Goal: Find contact information: Find contact information

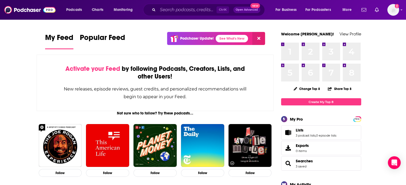
scroll to position [63, 0]
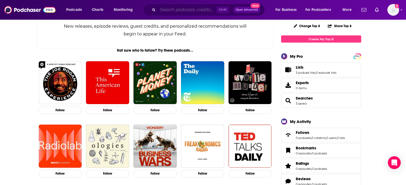
click at [176, 11] on input "Search podcasts, credits, & more..." at bounding box center [187, 10] width 59 height 9
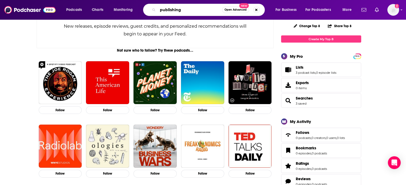
type input "publishing"
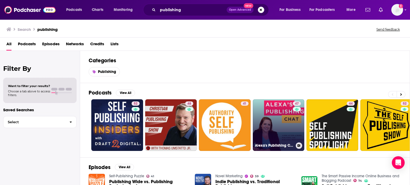
click at [287, 137] on link "47 Alexa's Publishing Chat" at bounding box center [279, 126] width 52 height 52
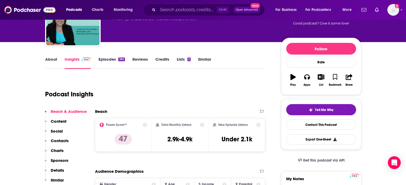
scroll to position [41, 0]
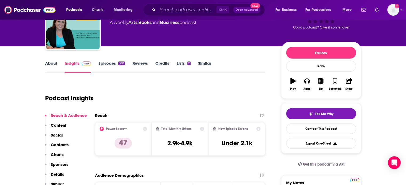
click at [50, 65] on link "About" at bounding box center [51, 67] width 12 height 12
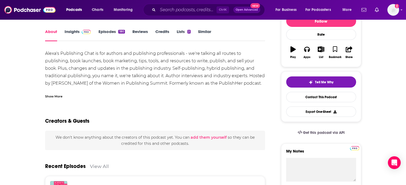
scroll to position [72, 0]
click at [56, 96] on div "Show More" at bounding box center [53, 96] width 17 height 5
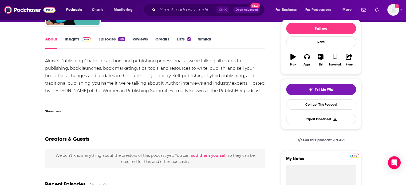
scroll to position [65, 0]
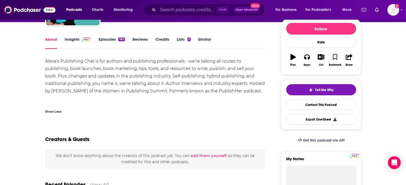
click at [74, 41] on link "Insights" at bounding box center [78, 43] width 26 height 12
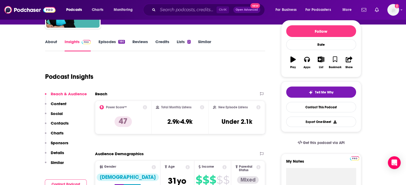
scroll to position [120, 0]
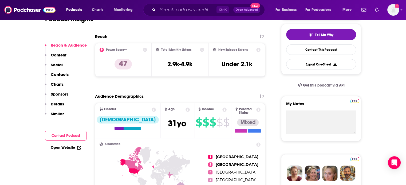
click at [60, 76] on p "Contacts" at bounding box center [60, 74] width 18 height 5
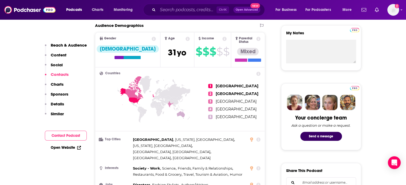
scroll to position [452, 0]
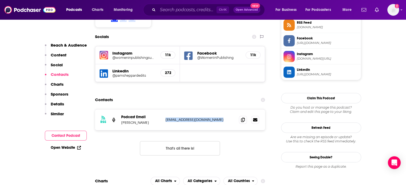
drag, startPoint x: 165, startPoint y: 102, endPoint x: 235, endPoint y: 108, distance: 70.8
click at [235, 110] on div "RSS Podcast Email Alexa Bigwarfe support@womeninpublishingsummit.com support@wo…" at bounding box center [180, 120] width 170 height 21
copy div "support@womeninpublishingsummit.com support@womeninpublishingsummit.com"
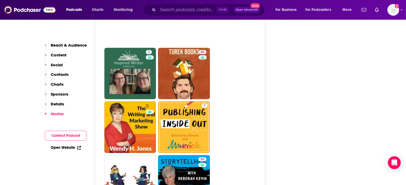
scroll to position [1097, 0]
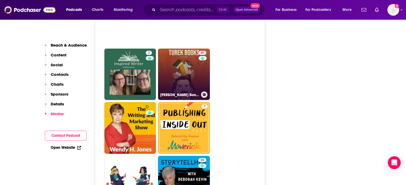
click at [189, 67] on link "41 Turek Books Podcast" at bounding box center [184, 75] width 52 height 52
type input "https://www.podchaser.com/podcasts/turek-books-podcast-5649794"
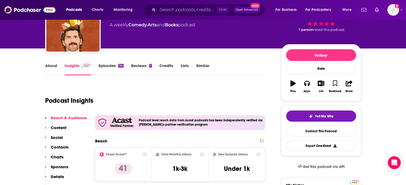
scroll to position [32, 0]
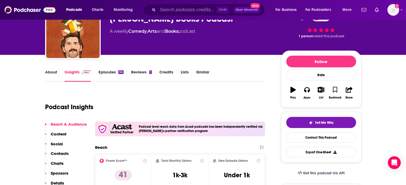
click at [53, 74] on link "About" at bounding box center [51, 76] width 12 height 12
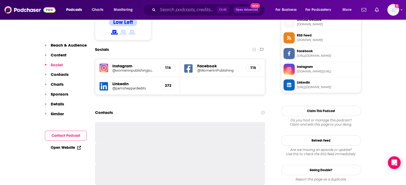
scroll to position [309, 0]
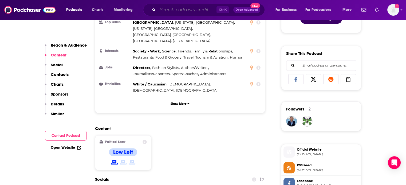
click at [184, 10] on input "Search podcasts, credits, & more..." at bounding box center [187, 10] width 59 height 9
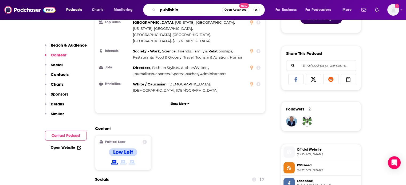
type input "publishing"
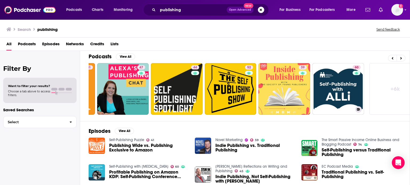
scroll to position [0, 169]
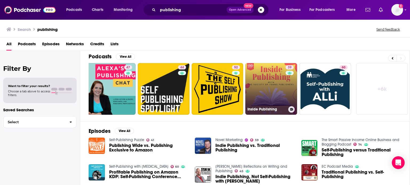
click at [275, 96] on link "39 Inside Publishing" at bounding box center [271, 89] width 52 height 52
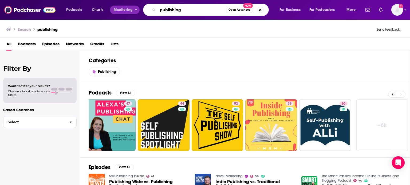
drag, startPoint x: 185, startPoint y: 11, endPoint x: 139, endPoint y: 9, distance: 46.8
click at [139, 9] on div "Podcasts Charts Monitoring publishing Open Advanced New For Business For Podcas…" at bounding box center [211, 10] width 298 height 12
type input "books"
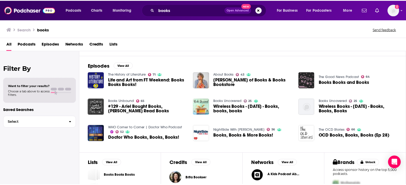
scroll to position [102, 0]
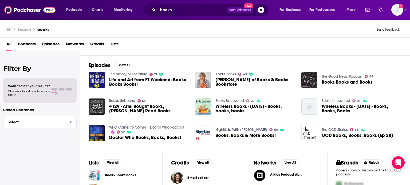
click at [229, 83] on span "Mitchell Kaplan of Books & Books Bookstore" at bounding box center [255, 82] width 80 height 9
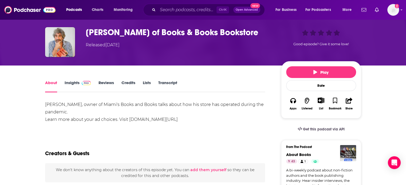
scroll to position [20, 0]
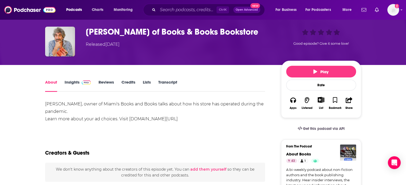
click at [73, 83] on link "Insights" at bounding box center [78, 86] width 26 height 12
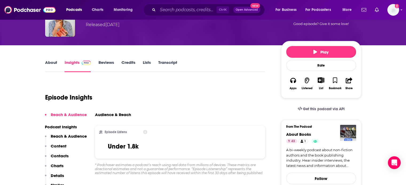
scroll to position [40, 0]
click at [50, 66] on link "About" at bounding box center [51, 66] width 12 height 12
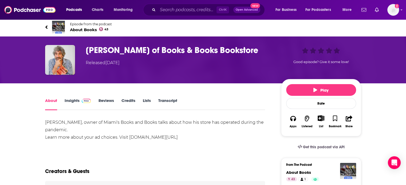
scroll to position [1, 0]
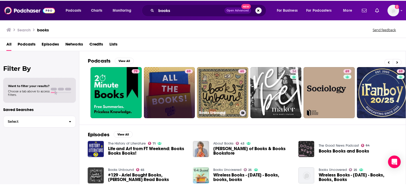
scroll to position [0, 71]
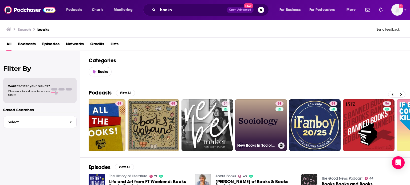
click at [268, 140] on link "69 New Books in Sociology" at bounding box center [261, 126] width 52 height 52
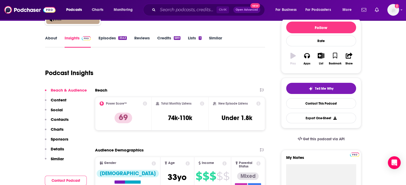
scroll to position [66, 0]
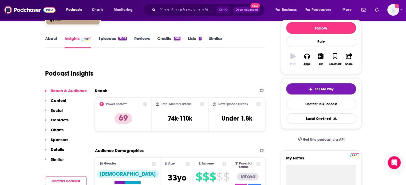
click at [53, 38] on link "About" at bounding box center [51, 42] width 12 height 12
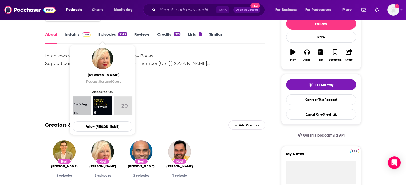
scroll to position [69, 0]
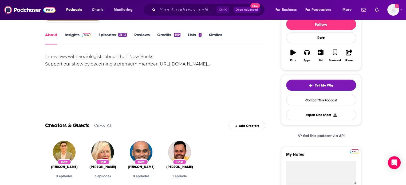
click at [77, 36] on link "Insights" at bounding box center [78, 38] width 26 height 12
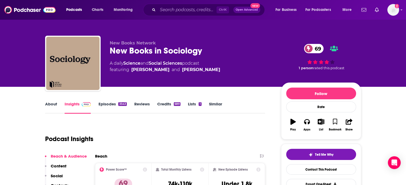
scroll to position [95, 0]
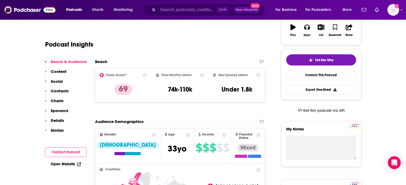
click at [57, 89] on p "Contacts" at bounding box center [60, 91] width 18 height 5
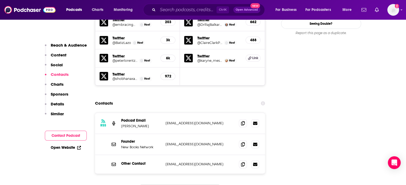
scroll to position [641, 0]
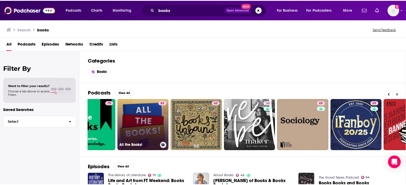
scroll to position [0, 26]
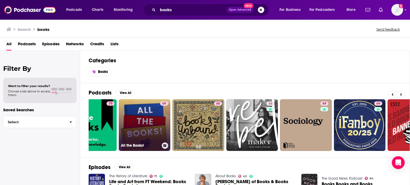
click at [163, 127] on div "69" at bounding box center [164, 122] width 8 height 41
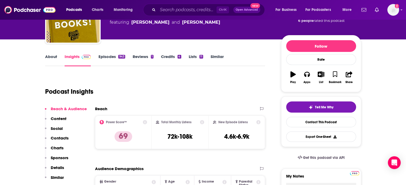
scroll to position [47, 0]
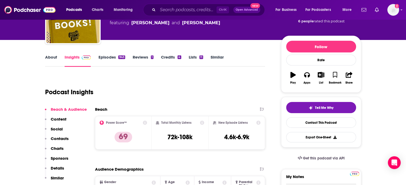
click at [50, 58] on link "About" at bounding box center [51, 61] width 12 height 12
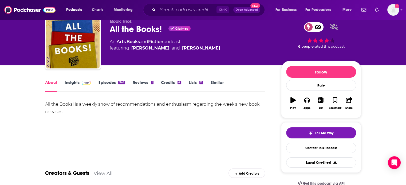
scroll to position [16, 0]
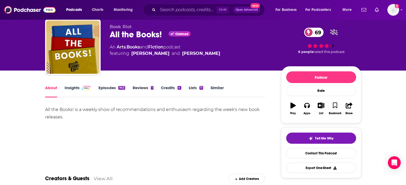
click at [72, 87] on link "Insights" at bounding box center [78, 91] width 26 height 12
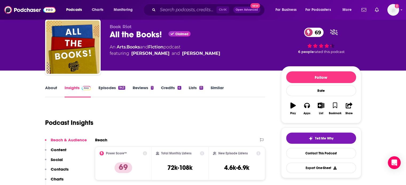
scroll to position [68, 0]
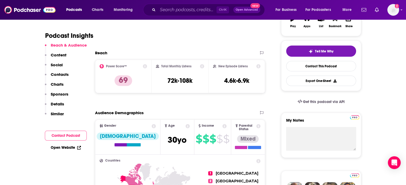
click at [60, 74] on p "Contacts" at bounding box center [60, 74] width 18 height 5
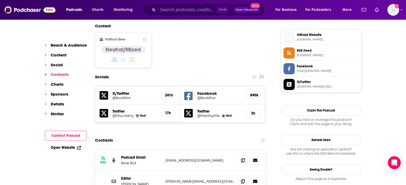
scroll to position [452, 0]
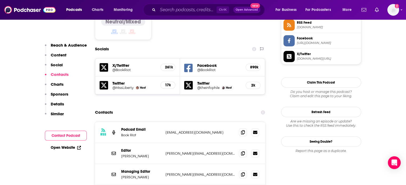
drag, startPoint x: 227, startPoint y: 104, endPoint x: 165, endPoint y: 109, distance: 62.1
click at [165, 122] on div "RSS Podcast Email Book Riot podcast+allthebooks@bookriot.com podcast+allthebook…" at bounding box center [180, 132] width 170 height 21
copy p "podcast+allthebooks@bookriot.com"
drag, startPoint x: 201, startPoint y: 127, endPoint x: 163, endPoint y: 128, distance: 37.9
click at [163, 143] on div "Editor Kelly Jensen kelly@bookriot.com kelly@bookriot.com" at bounding box center [180, 153] width 170 height 21
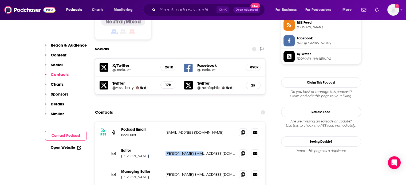
copy div "kelly@bookriot.com"
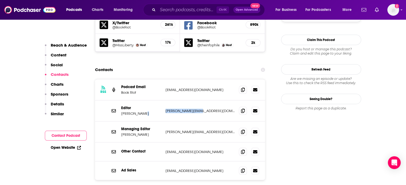
scroll to position [494, 0]
drag, startPoint x: 208, startPoint y: 103, endPoint x: 165, endPoint y: 104, distance: 43.5
click at [165, 122] on div "Managing Editor Vanessa Diaz vanessa@bookriot.com vanessa@bookriot.com" at bounding box center [180, 132] width 170 height 21
copy p "vanessa@bookriot.com"
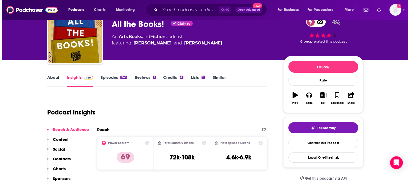
scroll to position [0, 0]
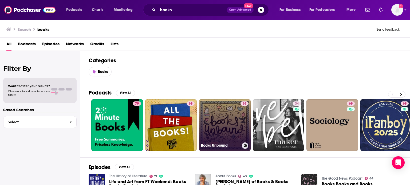
click at [226, 122] on link "65 Books Unbound" at bounding box center [225, 126] width 52 height 52
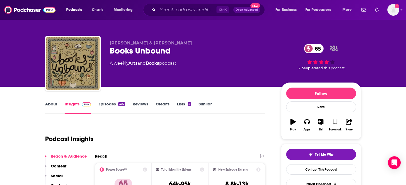
click at [47, 102] on link "About" at bounding box center [51, 108] width 12 height 12
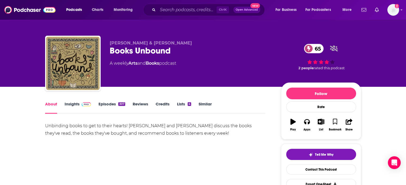
click at [75, 106] on link "Insights" at bounding box center [78, 108] width 26 height 12
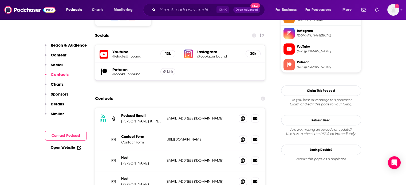
scroll to position [460, 0]
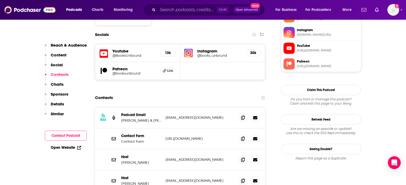
drag, startPoint x: 227, startPoint y: 97, endPoint x: 165, endPoint y: 99, distance: 62.0
click at [165, 116] on p "booksunboundpodcast@gmail.com" at bounding box center [199, 118] width 69 height 5
copy p "booksunboundpodcast@gmail.com"
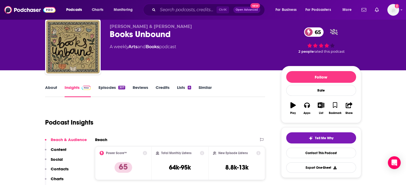
scroll to position [22, 0]
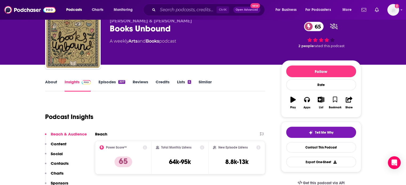
click at [51, 84] on link "About" at bounding box center [51, 86] width 12 height 12
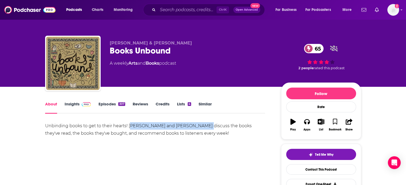
drag, startPoint x: 130, startPoint y: 126, endPoint x: 198, endPoint y: 127, distance: 67.5
click at [198, 127] on div "Unbinding books to get to their hearts! Ariel Bissett and Raeleen Lemay discuss…" at bounding box center [155, 130] width 220 height 15
click at [140, 124] on div "Unbinding books to get to their hearts! Ariel Bissett and Raeleen Lemay discuss…" at bounding box center [155, 130] width 220 height 15
drag, startPoint x: 129, startPoint y: 125, endPoint x: 196, endPoint y: 128, distance: 66.8
click at [196, 128] on div "Unbinding books to get to their hearts! Ariel Bissett and Raeleen Lemay discuss…" at bounding box center [155, 130] width 220 height 15
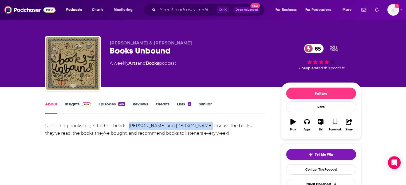
copy div "Ariel Bissett and Raeleen Lemay"
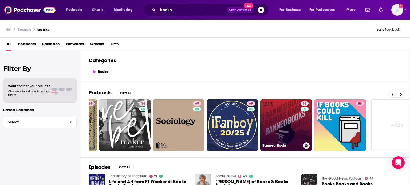
scroll to position [0, 149]
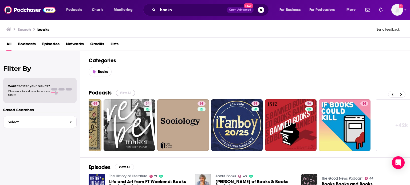
click at [129, 93] on button "View All" at bounding box center [125, 93] width 19 height 6
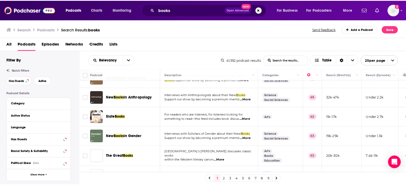
scroll to position [406, 0]
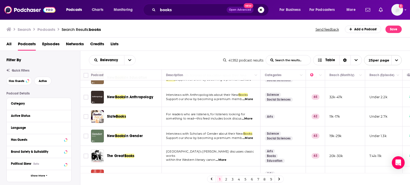
click at [249, 117] on span "...More" at bounding box center [247, 119] width 11 height 4
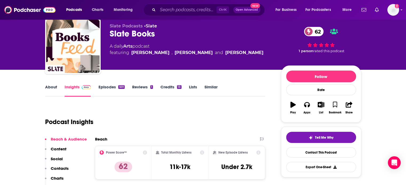
scroll to position [13, 0]
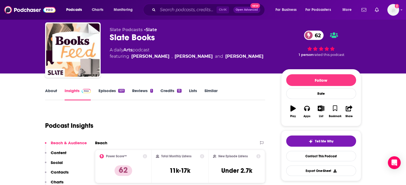
click at [50, 93] on link "About" at bounding box center [51, 94] width 12 height 12
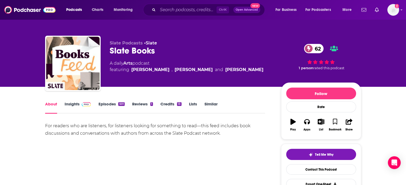
click at [75, 106] on link "Insights" at bounding box center [78, 108] width 26 height 12
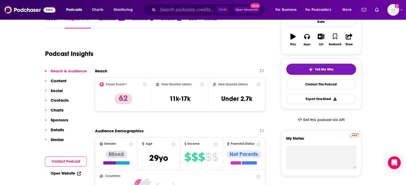
click at [62, 101] on p "Contacts" at bounding box center [60, 100] width 18 height 5
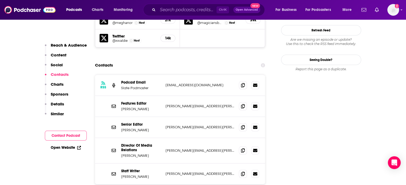
scroll to position [471, 0]
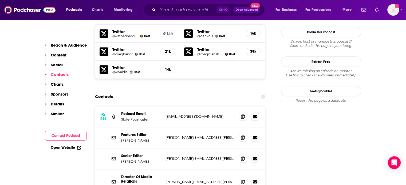
drag, startPoint x: 214, startPoint y: 121, endPoint x: 161, endPoint y: 125, distance: 52.5
click at [161, 128] on div "Features Editor Jeffrey Bloomer jeffrey.bloomer@slate.com jeffrey.bloomer@slate…" at bounding box center [180, 138] width 170 height 21
copy div "jeffrey.bloomer@slate.com"
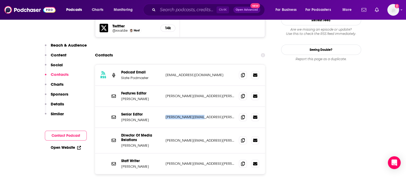
drag, startPoint x: 175, startPoint y: 101, endPoint x: 163, endPoint y: 101, distance: 12.3
click at [163, 107] on div "Senior Editor Sam Adams sam.adams@slate.com sam.adams@slate.com" at bounding box center [180, 117] width 170 height 21
copy p "sam.adams@slate.com"
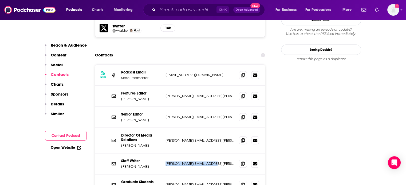
drag, startPoint x: 216, startPoint y: 147, endPoint x: 163, endPoint y: 148, distance: 52.3
click at [163, 154] on div "Staff Writer Forrest Wickman forrest.wickman@slate.com forrest.wickman@slate.com" at bounding box center [180, 164] width 170 height 21
copy p "forrest.wickman@slate.com"
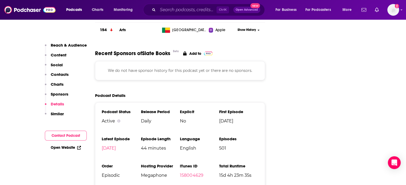
scroll to position [940, 0]
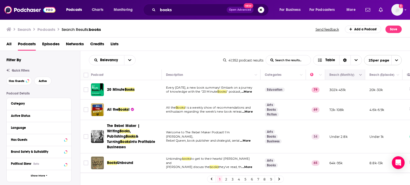
click at [349, 76] on button "Move" at bounding box center [344, 75] width 31 height 6
click at [361, 77] on button "Column Actions" at bounding box center [360, 75] width 6 height 6
click at [361, 74] on div at bounding box center [205, 92] width 410 height 185
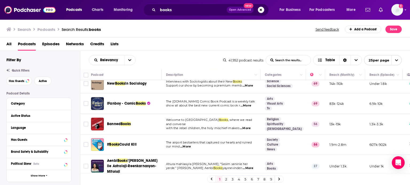
scroll to position [100, 0]
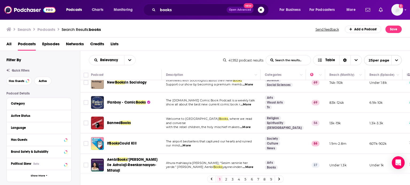
click at [185, 144] on span "...More" at bounding box center [185, 146] width 11 height 4
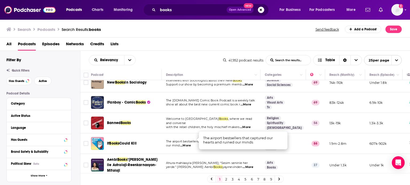
click at [185, 144] on span "...More" at bounding box center [185, 146] width 11 height 4
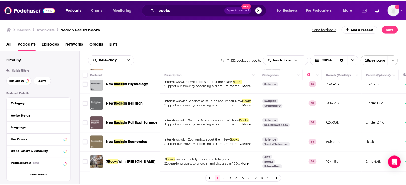
scroll to position [223, 0]
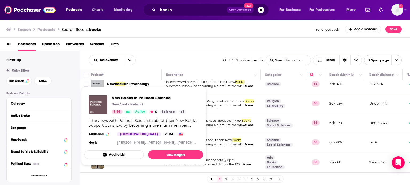
click at [117, 116] on div "New Books in Political Science New Books Network 68 Active 4 Science + 1 Interv…" at bounding box center [143, 121] width 119 height 60
click at [224, 119] on span "Interviews with Political Scientists about their New" at bounding box center [204, 121] width 76 height 4
click at [102, 106] on img "New Books in Political Science" at bounding box center [98, 105] width 19 height 19
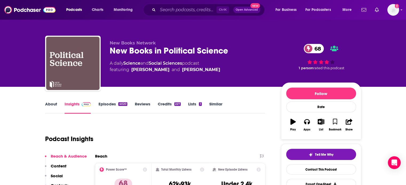
click at [219, 102] on link "Similar" at bounding box center [215, 108] width 13 height 12
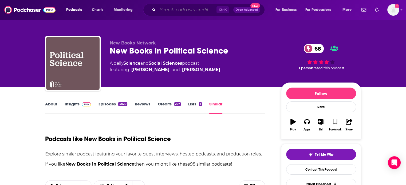
click at [165, 10] on input "Search podcasts, credits, & more..." at bounding box center [187, 10] width 59 height 9
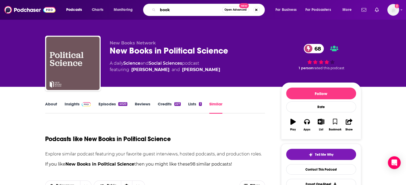
type input "books"
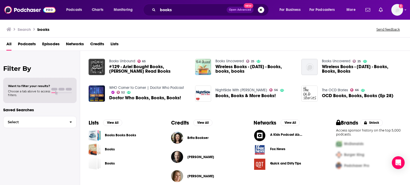
scroll to position [148, 0]
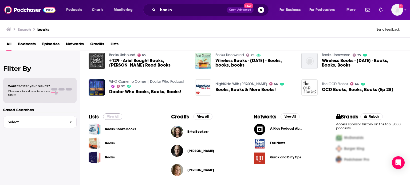
click at [111, 118] on button "View All" at bounding box center [112, 117] width 19 height 6
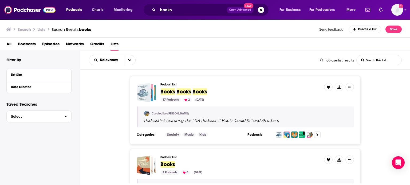
click at [144, 94] on div "Podcasts Charts Monitoring books Open Advanced New For Business For Podcasters …" at bounding box center [205, 92] width 410 height 185
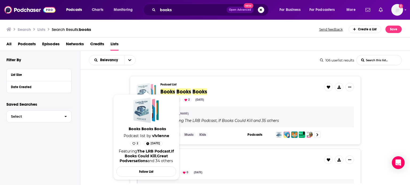
click at [147, 86] on div "Books Books Books" at bounding box center [143, 92] width 13 height 19
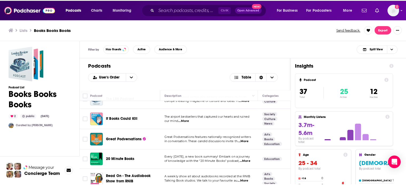
scroll to position [26, 0]
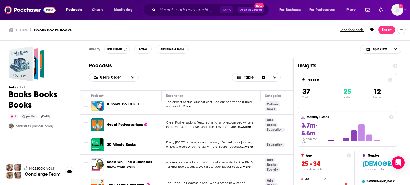
click at [248, 127] on span "...More" at bounding box center [245, 127] width 11 height 4
click at [168, 127] on span "in conversation. These candid discussions invite th" at bounding box center [203, 127] width 74 height 4
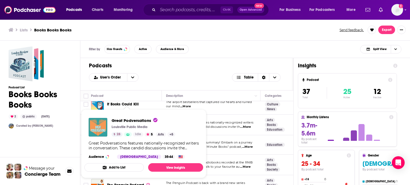
click at [101, 125] on img "Great Podversations" at bounding box center [98, 127] width 19 height 19
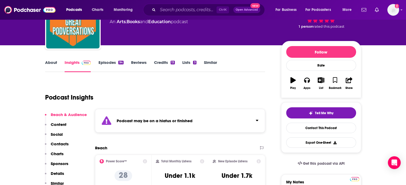
scroll to position [93, 0]
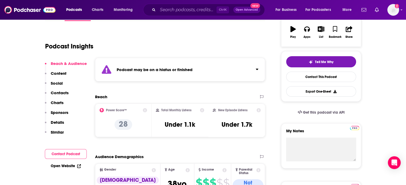
click at [59, 92] on p "Contacts" at bounding box center [60, 92] width 18 height 5
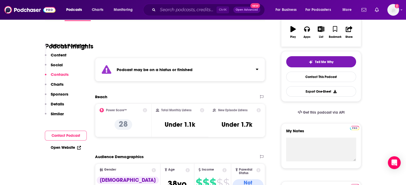
scroll to position [467, 0]
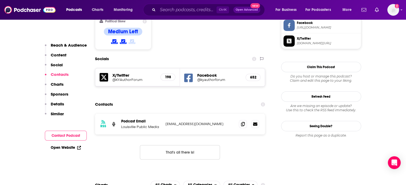
drag, startPoint x: 227, startPoint y: 100, endPoint x: 164, endPoint y: 100, distance: 63.0
click at [164, 114] on div "RSS Podcast Email Louisville Public Media podcasts@louisvillepublicmedia.org po…" at bounding box center [180, 124] width 170 height 21
copy p "podcasts@louisvillepublicmedia.org"
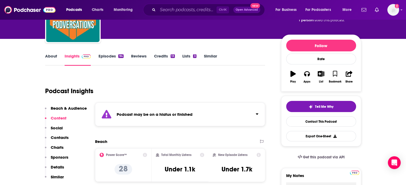
scroll to position [48, 0]
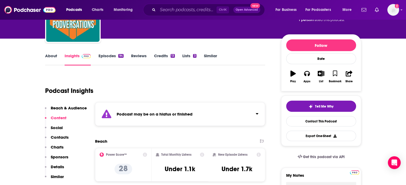
click at [106, 58] on link "Episodes 94" at bounding box center [110, 59] width 25 height 12
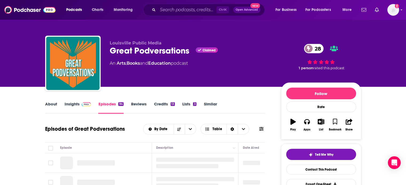
scroll to position [48, 0]
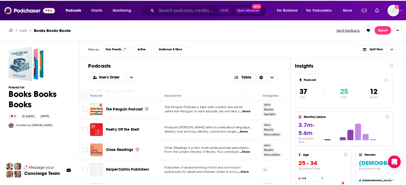
scroll to position [102, 0]
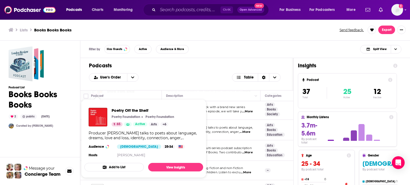
click at [100, 129] on div "Poetry Off the Shelf Poetry Foundation Poetry Foundation 65 Active Arts + 6 Pro…" at bounding box center [143, 134] width 119 height 60
click at [127, 110] on span "Poetry Off the Shelf" at bounding box center [145, 110] width 67 height 5
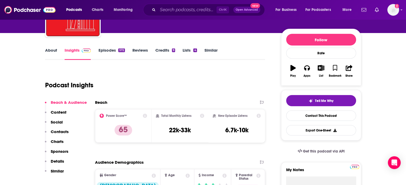
scroll to position [53, 0]
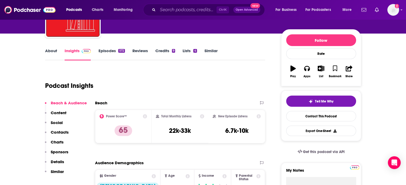
click at [60, 132] on p "Contacts" at bounding box center [60, 132] width 18 height 5
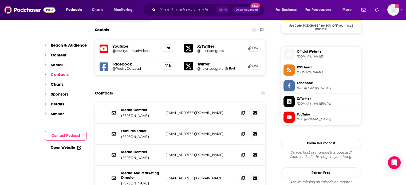
scroll to position [464, 0]
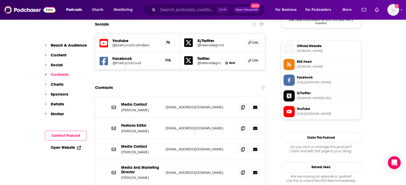
drag, startPoint x: 217, startPoint y: 102, endPoint x: 160, endPoint y: 103, distance: 56.6
click at [0, 0] on div "Features Editor Jeremy Lybarger jlybarger@poetryfoundation.org jlybarger@poetry…" at bounding box center [0, 0] width 0 height 0
copy div "jlybarger@poetryfoundation.org"
drag, startPoint x: 121, startPoint y: 105, endPoint x: 148, endPoint y: 105, distance: 27.8
click at [148, 118] on div "Features Editor Jeremy Lybarger jlybarger@poetryfoundation.org jlybarger@poetry…" at bounding box center [180, 128] width 170 height 21
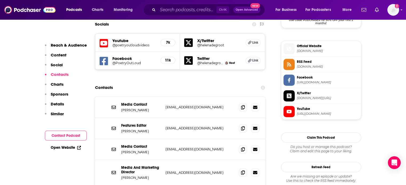
copy p "Jeremy Lybarger"
click at [158, 139] on div "Media Contact Polly Faust pfaust@poetryfoundation.org pfaust@poetryfoundation.o…" at bounding box center [180, 149] width 170 height 21
drag, startPoint x: 221, startPoint y: 121, endPoint x: 164, endPoint y: 123, distance: 56.3
click at [164, 139] on div "Media Contact Polly Faust pfaust@poetryfoundation.org pfaust@poetryfoundation.o…" at bounding box center [180, 149] width 170 height 21
copy p "pfaust@poetryfoundation.org"
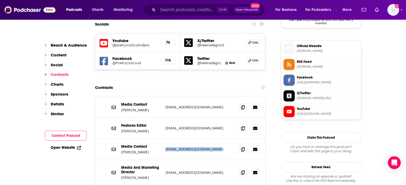
scroll to position [505, 0]
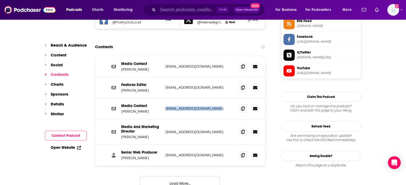
click at [155, 177] on button "Load More..." at bounding box center [180, 184] width 80 height 14
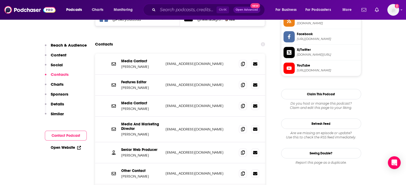
scroll to position [470, 0]
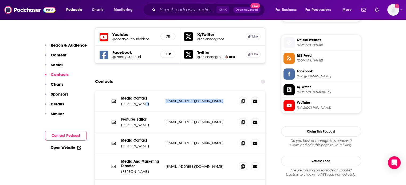
drag, startPoint x: 222, startPoint y: 73, endPoint x: 163, endPoint y: 77, distance: 58.8
click at [163, 91] on div "Media Contact Anne Halsey ahalsey@poetryfoundation.org ahalsey@poetryfoundation…" at bounding box center [180, 101] width 170 height 21
copy div "ahalsey@poetryfoundation.org"
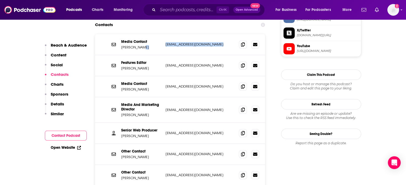
scroll to position [555, 0]
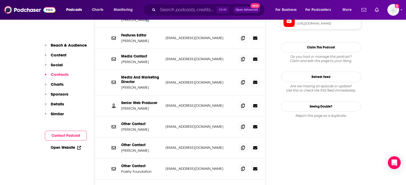
drag, startPoint x: 222, startPoint y: 121, endPoint x: 161, endPoint y: 121, distance: 60.6
click at [161, 138] on div "Other Contact Travis Nichols tnichols@poetryfoundation.org tnichols@poetryfound…" at bounding box center [180, 148] width 170 height 21
click at [222, 146] on p "tnichols@poetryfoundation.org" at bounding box center [199, 148] width 69 height 5
drag, startPoint x: 219, startPoint y: 123, endPoint x: 165, endPoint y: 121, distance: 54.2
click at [165, 138] on div "Other Contact Travis Nichols tnichols@poetryfoundation.org tnichols@poetryfound…" at bounding box center [180, 148] width 170 height 21
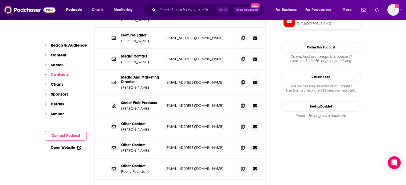
copy p "tnichols@poetryfoundation.org"
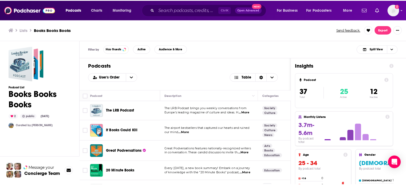
scroll to position [1, 0]
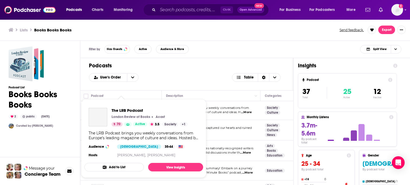
drag, startPoint x: 115, startPoint y: 109, endPoint x: 98, endPoint y: 107, distance: 17.1
click at [98, 107] on div "The LRB Podcast London Review of Books Acast 70 Active 3.5 Society + 1 The LRB …" at bounding box center [143, 134] width 119 height 60
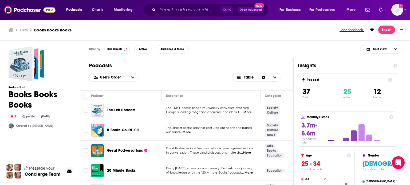
click at [218, 112] on span "Europe’s leading magazine of culture and ideas. H" at bounding box center [203, 112] width 74 height 4
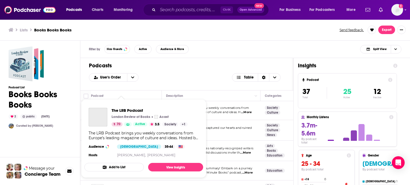
click at [115, 109] on span "The LRB Podcast" at bounding box center [150, 110] width 76 height 5
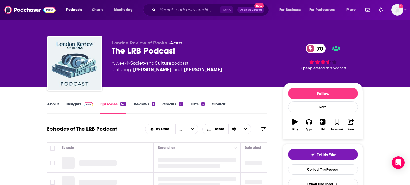
click at [70, 102] on link "Insights" at bounding box center [79, 108] width 26 height 12
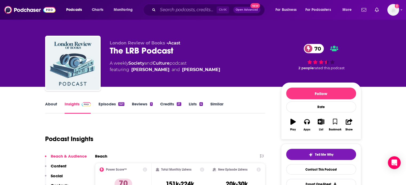
click at [60, 183] on p "Contacts" at bounding box center [60, 185] width 18 height 5
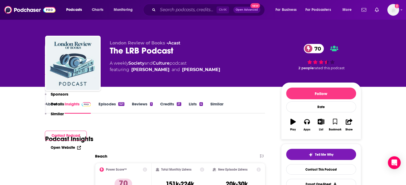
scroll to position [487, 0]
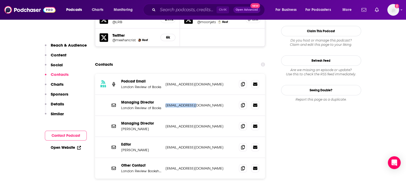
drag, startPoint x: 195, startPoint y: 84, endPoint x: 164, endPoint y: 86, distance: 31.9
click at [164, 95] on div "Managing Director London Review of Books awilks@lrb.co.uk awilks@lrb.co.uk" at bounding box center [180, 105] width 170 height 21
copy p "awilks@lrb.co.uk"
drag, startPoint x: 178, startPoint y: 107, endPoint x: 161, endPoint y: 106, distance: 16.8
click at [161, 116] on div "Managing Director Tom Gosling tgosling@lrb.co.uk tgosling@lrb.co.uk" at bounding box center [180, 126] width 170 height 21
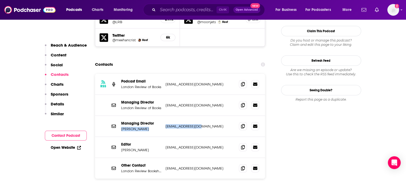
copy div "Tom Gosling tgosling@lrb.co.uk"
drag, startPoint x: 198, startPoint y: 128, endPoint x: 163, endPoint y: 126, distance: 35.0
click at [163, 137] on div "Editor Tom Crewe tcrewe@lrb.co.uk tcrewe@lrb.co.uk" at bounding box center [180, 147] width 170 height 21
copy p "tcrewe@lrb.co.uk"
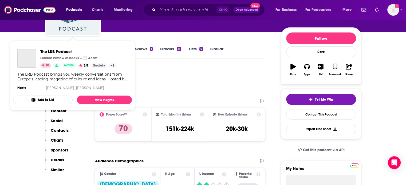
scroll to position [55, 0]
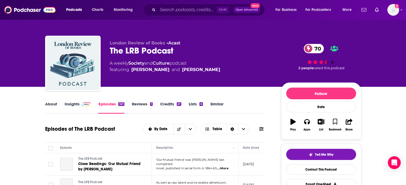
scroll to position [83, 0]
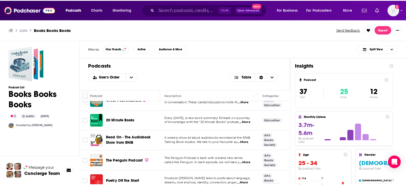
scroll to position [68, 0]
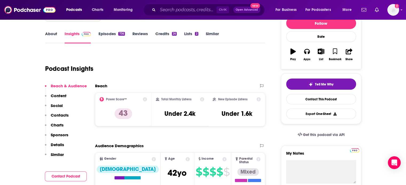
scroll to position [70, 0]
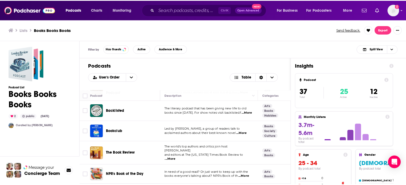
scroll to position [286, 0]
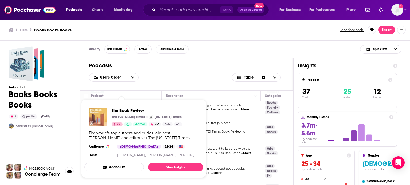
click at [99, 119] on img "The Book Review" at bounding box center [98, 117] width 19 height 19
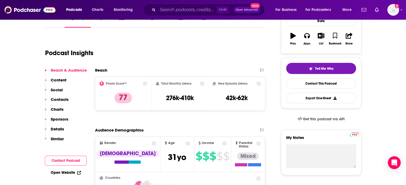
scroll to position [82, 0]
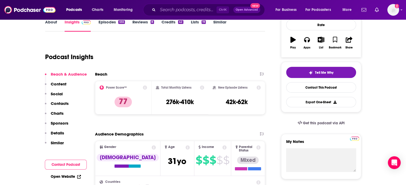
click at [59, 102] on p "Contacts" at bounding box center [60, 103] width 18 height 5
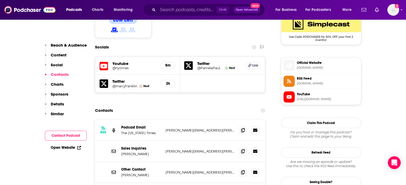
scroll to position [452, 0]
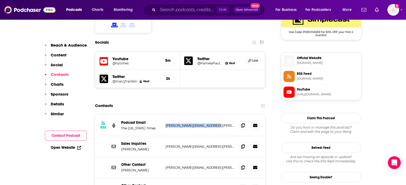
drag, startPoint x: 218, startPoint y: 99, endPoint x: 163, endPoint y: 101, distance: 54.5
click at [163, 115] on div "RSS Podcast Email The New York Times jeffrey.miranda@nytimes.com jeffrey.mirand…" at bounding box center [180, 125] width 170 height 21
copy p "jeffrey.miranda@nytimes.com"
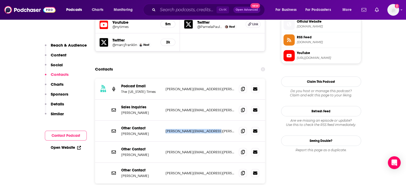
drag, startPoint x: 220, startPoint y: 105, endPoint x: 164, endPoint y: 105, distance: 56.1
click at [164, 121] on div "Other Contact Ashley Merriman ashley.merriman@nytimes.com ashley.merriman@nytim…" at bounding box center [180, 131] width 170 height 21
drag, startPoint x: 208, startPoint y: 126, endPoint x: 167, endPoint y: 127, distance: 41.7
click at [167, 150] on p "rebecca.mandeville@nytimes.com" at bounding box center [199, 152] width 69 height 5
drag, startPoint x: 223, startPoint y: 148, endPoint x: 164, endPoint y: 147, distance: 59.0
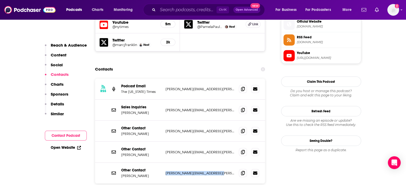
click at [164, 163] on div "Other Contact Christopher Dunne christopher.dunne@nytimes.com christopher.dunne…" at bounding box center [180, 173] width 170 height 21
drag, startPoint x: 221, startPoint y: 127, endPoint x: 157, endPoint y: 127, distance: 63.5
click at [0, 0] on div "Other Contact Rebecca Mandeville rebecca.mandeville@nytimes.com rebecca.mandevi…" at bounding box center [0, 0] width 0 height 0
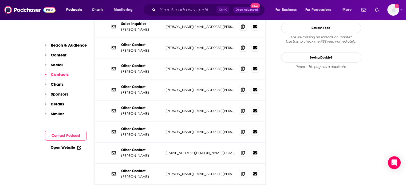
scroll to position [589, 0]
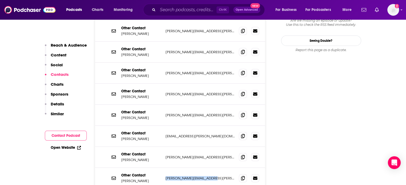
drag, startPoint x: 190, startPoint y: 153, endPoint x: 159, endPoint y: 153, distance: 31.2
click at [0, 0] on div "Other Contact Jennifer Reed jennifer.reed@nytimes.com jennifer.reed@nytimes.com" at bounding box center [0, 0] width 0 height 0
drag, startPoint x: 219, startPoint y: 111, endPoint x: 163, endPoint y: 111, distance: 55.2
click at [163, 126] on div "Other Contact Lauren Sangster lauren.sangster@nytimes.com lauren.sangster@nytim…" at bounding box center [180, 136] width 170 height 21
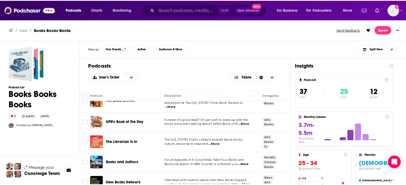
scroll to position [315, 0]
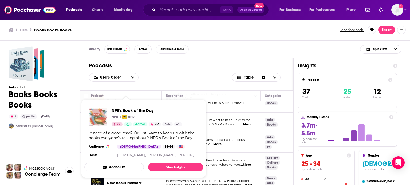
click at [97, 117] on img "NPR's Book of the Day" at bounding box center [98, 117] width 19 height 19
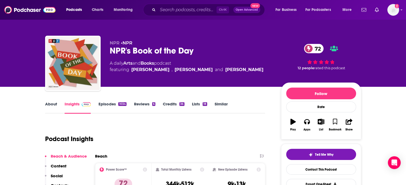
click at [56, 183] on p "Contacts" at bounding box center [60, 185] width 18 height 5
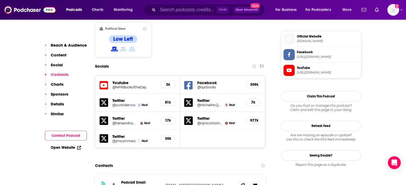
scroll to position [489, 0]
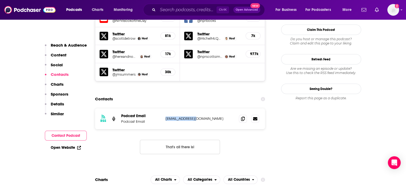
drag, startPoint x: 201, startPoint y: 100, endPoint x: 159, endPoint y: 99, distance: 41.9
click at [0, 0] on div "Podcast Email Podcast Email podcasts@npr.org podcasts@npr.org" at bounding box center [0, 0] width 0 height 0
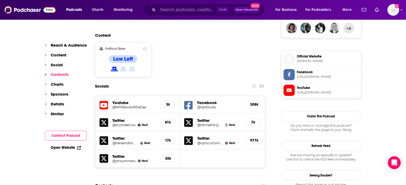
scroll to position [296, 0]
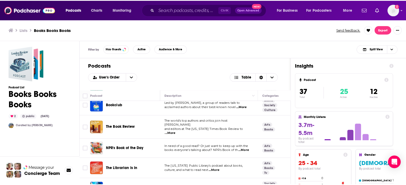
scroll to position [321, 0]
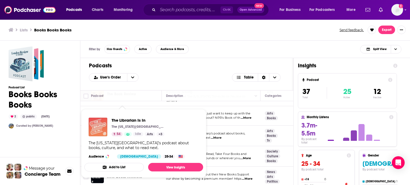
click at [101, 130] on img "The Librarian Is In" at bounding box center [98, 127] width 19 height 19
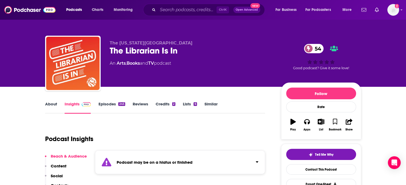
click at [59, 164] on p "Content" at bounding box center [59, 166] width 16 height 5
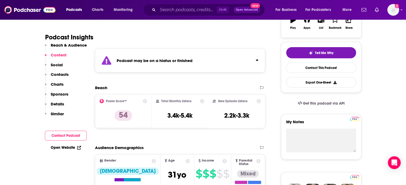
scroll to position [361, 0]
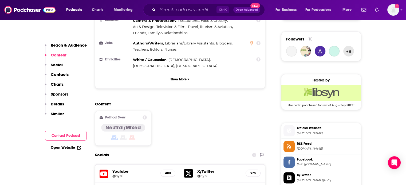
scroll to position [379, 0]
click at [62, 73] on p "Contacts" at bounding box center [60, 74] width 18 height 5
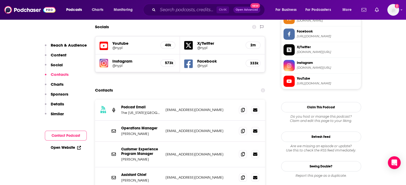
scroll to position [535, 0]
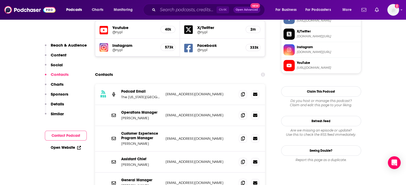
scroll to position [523, 0]
drag, startPoint x: 201, startPoint y: 136, endPoint x: 163, endPoint y: 132, distance: 37.8
click at [163, 152] on div "Assistant Chief [PERSON_NAME] [EMAIL_ADDRESS][DOMAIN_NAME] [EMAIL_ADDRESS][DOMA…" at bounding box center [180, 162] width 170 height 21
click at [202, 160] on p "[EMAIL_ADDRESS][DOMAIN_NAME]" at bounding box center [199, 162] width 69 height 5
drag, startPoint x: 201, startPoint y: 136, endPoint x: 164, endPoint y: 141, distance: 37.1
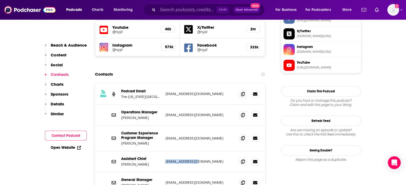
click at [164, 152] on div "Assistant Chief [PERSON_NAME] [EMAIL_ADDRESS][DOMAIN_NAME] [EMAIL_ADDRESS][DOMA…" at bounding box center [180, 162] width 170 height 21
copy p "[EMAIL_ADDRESS][DOMAIN_NAME]"
drag, startPoint x: 202, startPoint y: 157, endPoint x: 164, endPoint y: 156, distance: 37.4
click at [164, 173] on div "General Manager [PERSON_NAME] [PERSON_NAME][EMAIL_ADDRESS][DOMAIN_NAME] [EMAIL_…" at bounding box center [180, 183] width 170 height 21
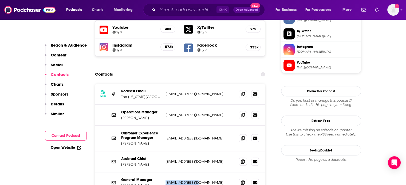
copy p "[EMAIL_ADDRESS][DOMAIN_NAME]"
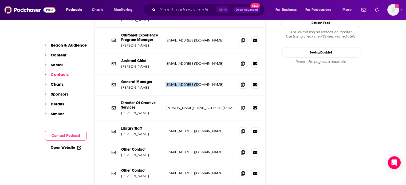
scroll to position [650, 0]
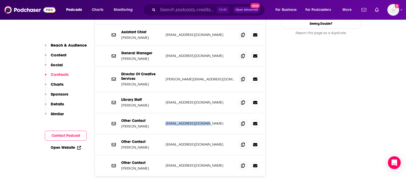
drag, startPoint x: 206, startPoint y: 98, endPoint x: 164, endPoint y: 99, distance: 41.9
click at [164, 113] on div "Other Contact [PERSON_NAME] [PERSON_NAME][EMAIL_ADDRESS][DOMAIN_NAME] [PERSON_N…" at bounding box center [180, 123] width 170 height 21
copy p "[EMAIL_ADDRESS][DOMAIN_NAME]"
drag, startPoint x: 185, startPoint y: 118, endPoint x: 165, endPoint y: 118, distance: 19.2
click at [165, 143] on p "[EMAIL_ADDRESS][DOMAIN_NAME]" at bounding box center [199, 145] width 69 height 5
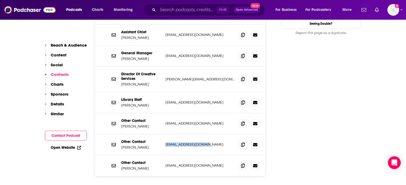
copy p "[EMAIL_ADDRESS][DOMAIN_NAME]"
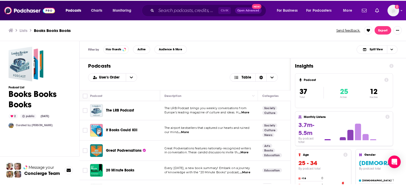
scroll to position [34, 0]
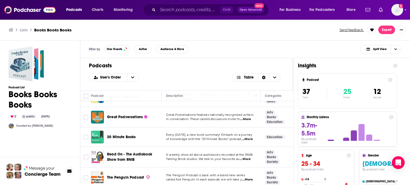
click at [100, 136] on div "Podcasts Charts Monitoring Ctrl K Open Advanced New For Business For Podcasters…" at bounding box center [205, 92] width 410 height 185
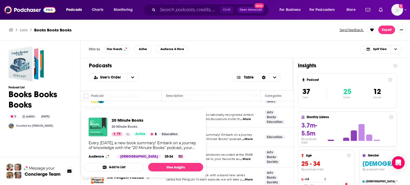
click at [96, 128] on img "20 Minute Books" at bounding box center [98, 127] width 19 height 19
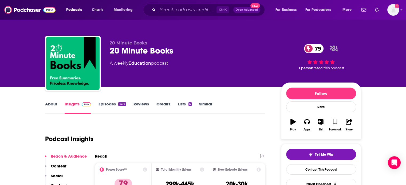
scroll to position [54, 0]
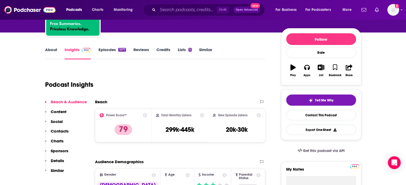
click at [48, 52] on link "About" at bounding box center [51, 53] width 12 height 12
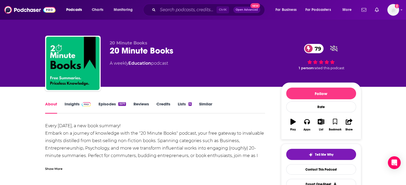
click at [51, 170] on div "Show More" at bounding box center [53, 168] width 17 height 5
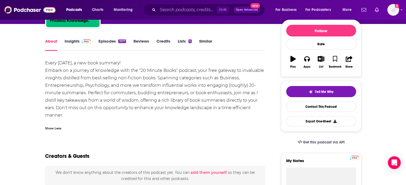
scroll to position [31, 0]
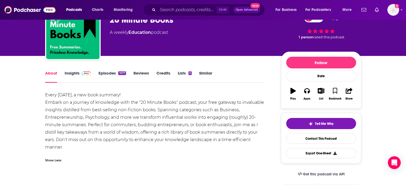
click at [73, 74] on link "Insights" at bounding box center [78, 77] width 26 height 12
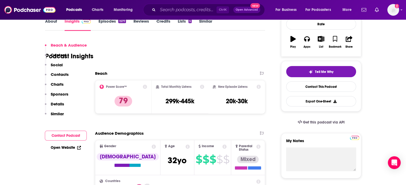
scroll to position [101, 0]
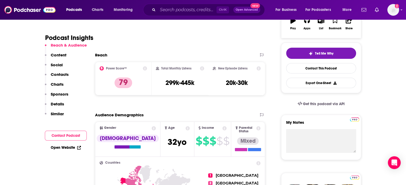
click at [63, 73] on p "Contacts" at bounding box center [60, 74] width 18 height 5
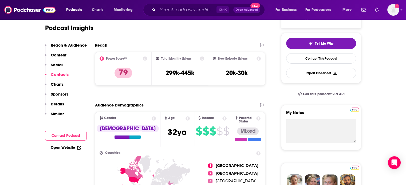
scroll to position [429, 0]
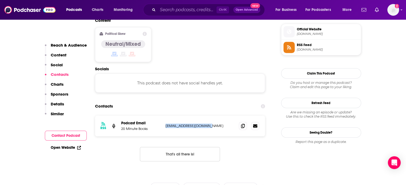
drag, startPoint x: 193, startPoint y: 99, endPoint x: 165, endPoint y: 100, distance: 27.8
click at [165, 124] on p "[EMAIL_ADDRESS][DOMAIN_NAME]" at bounding box center [199, 126] width 69 height 5
copy p "[EMAIL_ADDRESS][DOMAIN_NAME]"
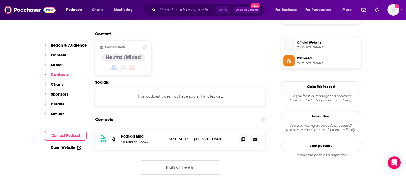
scroll to position [416, 0]
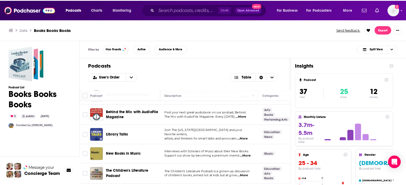
scroll to position [199, 0]
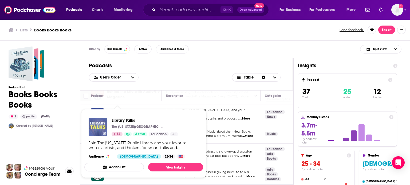
click at [100, 127] on img "Library Talks" at bounding box center [98, 127] width 19 height 19
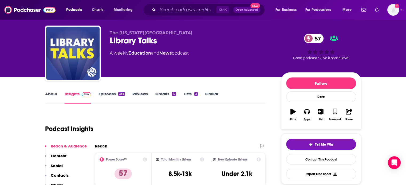
scroll to position [54, 0]
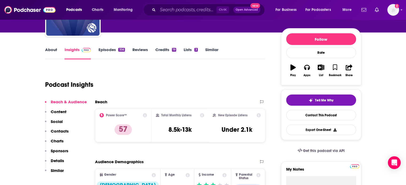
click at [55, 131] on p "Contacts" at bounding box center [60, 131] width 18 height 5
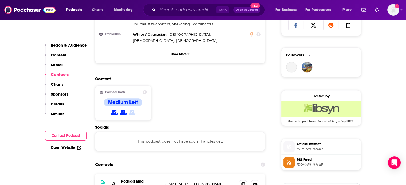
scroll to position [417, 0]
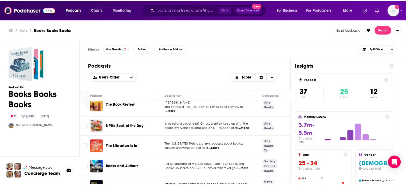
scroll to position [357, 0]
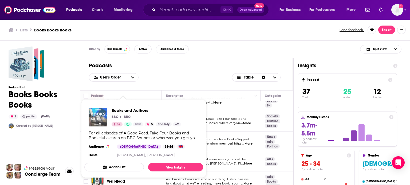
click at [101, 119] on img "Books and Authors" at bounding box center [98, 117] width 19 height 19
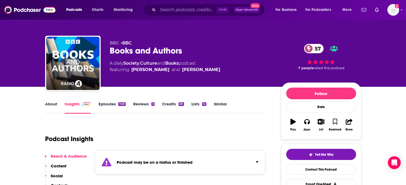
scroll to position [29, 0]
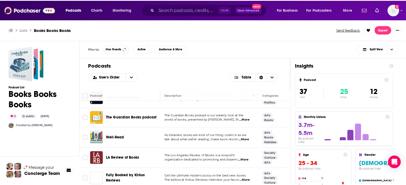
scroll to position [401, 0]
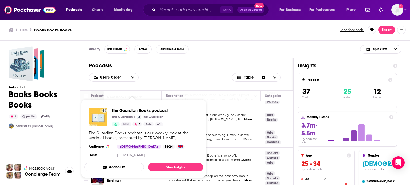
click at [100, 122] on img "The Guardian Books podcast" at bounding box center [98, 117] width 19 height 19
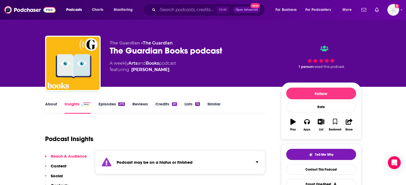
scroll to position [25, 0]
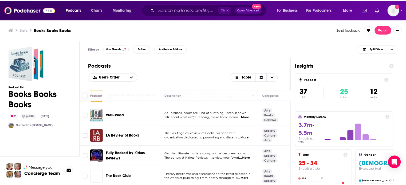
scroll to position [423, 0]
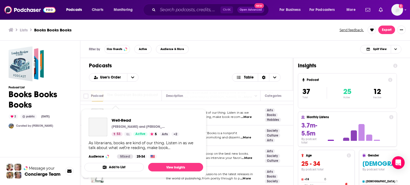
click at [114, 109] on span "Well-Read [PERSON_NAME] and [PERSON_NAME] 53 Active 5 Arts + 2 As librarians, b…" at bounding box center [143, 143] width 119 height 69
click at [99, 110] on span "Well-Read [PERSON_NAME] and [PERSON_NAME] 53 Active 5 Arts + 2 As librarians, b…" at bounding box center [143, 143] width 119 height 69
click at [103, 130] on img "Well-Read" at bounding box center [98, 127] width 19 height 19
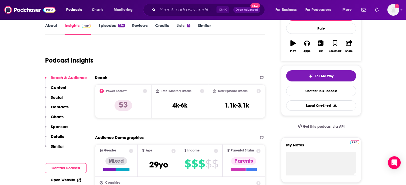
scroll to position [79, 0]
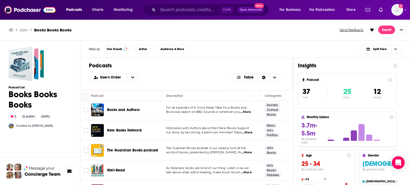
scroll to position [404, 0]
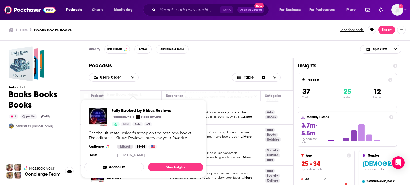
drag, startPoint x: 134, startPoint y: 156, endPoint x: 196, endPoint y: 155, distance: 62.2
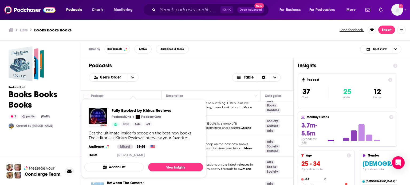
drag, startPoint x: 196, startPoint y: 155, endPoint x: 216, endPoint y: 128, distance: 33.8
click at [216, 128] on td "The Los Angeles Review of Books is a nonprofit organization dedicated to promot…" at bounding box center [211, 126] width 99 height 21
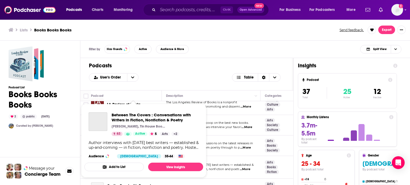
scroll to position [459, 0]
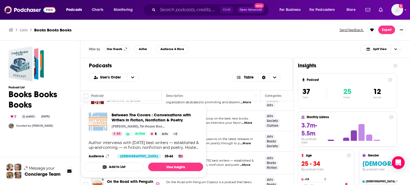
click at [223, 152] on td "Author interviews with [DATE] best writers — established & up-and-coming — in f…" at bounding box center [211, 163] width 99 height 23
click at [217, 152] on td "Author interviews with [DATE] best writers — established & up-and-coming — in f…" at bounding box center [211, 163] width 99 height 23
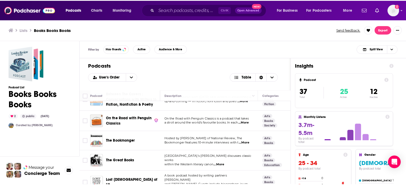
scroll to position [525, 0]
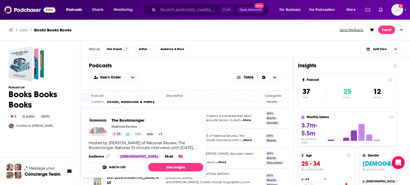
click at [100, 126] on img "The Bookmonger" at bounding box center [98, 127] width 19 height 19
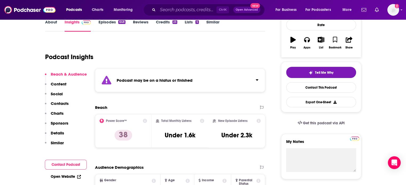
scroll to position [82, 0]
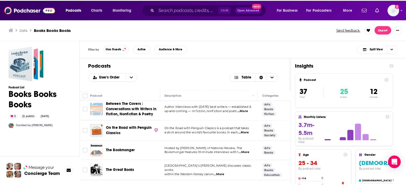
scroll to position [666, 0]
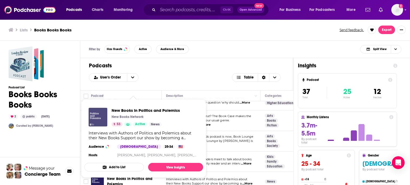
click at [97, 119] on img "New Books in Politics and Polemics" at bounding box center [98, 117] width 19 height 19
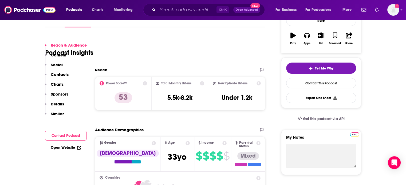
scroll to position [129, 0]
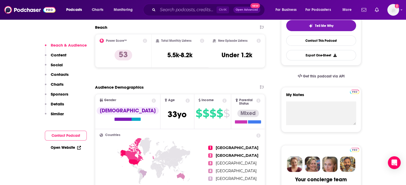
click at [61, 74] on p "Contacts" at bounding box center [60, 74] width 18 height 5
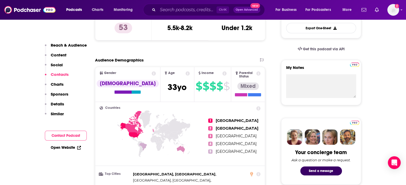
scroll to position [520, 0]
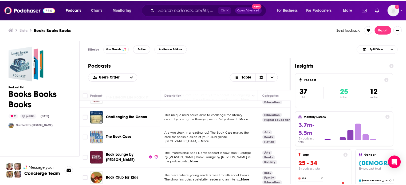
scroll to position [666, 0]
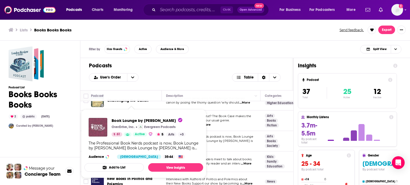
click at [98, 128] on img "Book Lounge by Libby" at bounding box center [98, 127] width 19 height 19
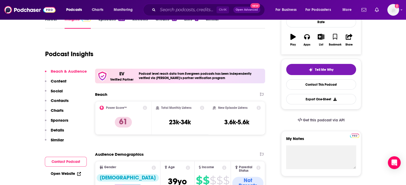
scroll to position [53, 0]
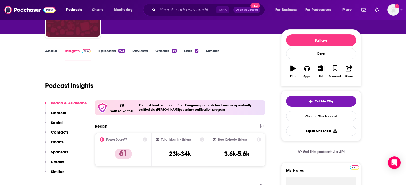
click at [50, 52] on link "About" at bounding box center [51, 54] width 12 height 12
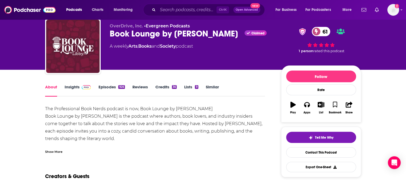
scroll to position [43, 0]
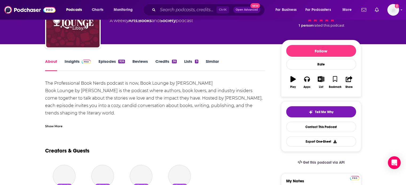
click at [73, 71] on link "Insights" at bounding box center [78, 65] width 26 height 12
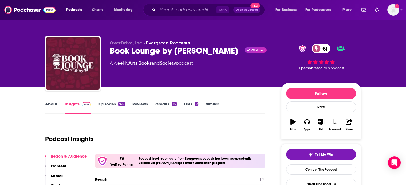
click at [54, 183] on p "Contacts" at bounding box center [60, 185] width 18 height 5
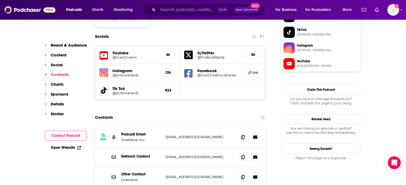
scroll to position [493, 0]
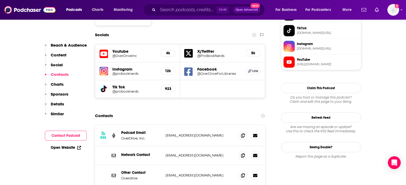
drag, startPoint x: 197, startPoint y: 99, endPoint x: 164, endPoint y: 101, distance: 32.9
click at [164, 125] on div "RSS Podcast Email OverDrive, Inc. [EMAIL_ADDRESS][DOMAIN_NAME] [EMAIL_ADDRESS][…" at bounding box center [180, 135] width 170 height 21
copy p "[EMAIL_ADDRESS][DOMAIN_NAME]"
drag, startPoint x: 233, startPoint y: 140, endPoint x: 163, endPoint y: 144, distance: 70.0
click at [163, 165] on div "Other Contact Overdrive [EMAIL_ADDRESS][DOMAIN_NAME] [EMAIL_ADDRESS][DOMAIN_NAM…" at bounding box center [180, 175] width 170 height 21
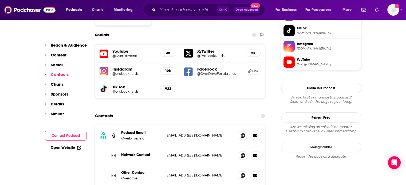
copy div "[EMAIL_ADDRESS][DOMAIN_NAME]"
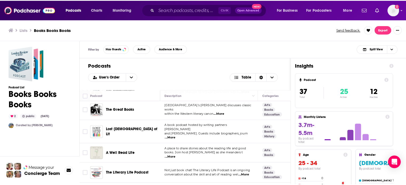
scroll to position [599, 0]
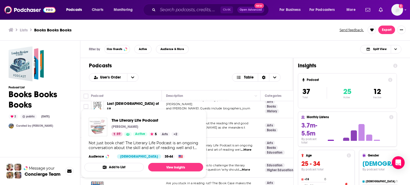
click at [97, 132] on img "The Literary Life Podcast" at bounding box center [98, 127] width 19 height 19
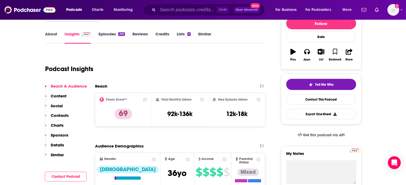
scroll to position [7, 0]
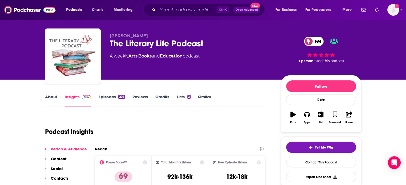
click at [52, 96] on link "About" at bounding box center [51, 100] width 12 height 12
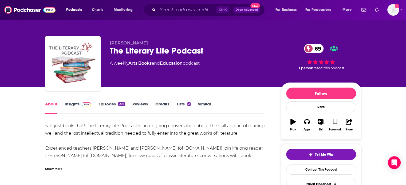
scroll to position [31, 0]
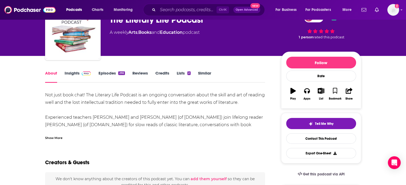
click at [49, 139] on div "Show More" at bounding box center [53, 137] width 17 height 5
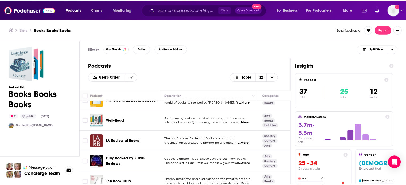
scroll to position [441, 0]
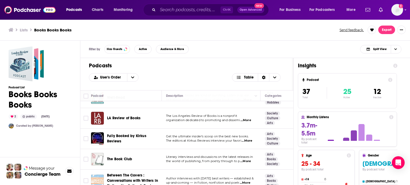
click at [116, 112] on div "Podcasts Charts Monitoring Ctrl K Open Advanced New For Business For Podcasters…" at bounding box center [205, 92] width 410 height 185
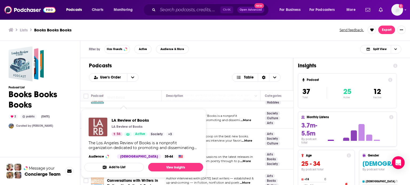
click at [100, 126] on img "LA Review of Books" at bounding box center [98, 127] width 19 height 19
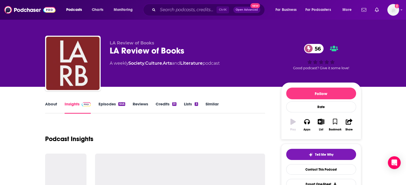
scroll to position [18, 0]
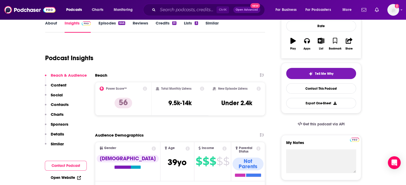
click at [60, 104] on p "Contacts" at bounding box center [60, 104] width 18 height 5
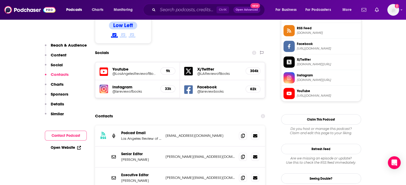
scroll to position [465, 0]
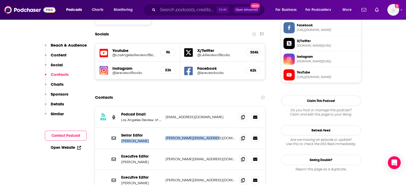
drag, startPoint x: 216, startPoint y: 100, endPoint x: 161, endPoint y: 99, distance: 54.7
click at [0, 0] on div "Senior Editor [PERSON_NAME] [PERSON_NAME][EMAIL_ADDRESS][DOMAIN_NAME] [PERSON_N…" at bounding box center [0, 0] width 0 height 0
click at [222, 136] on p "[PERSON_NAME][EMAIL_ADDRESS][DOMAIN_NAME]" at bounding box center [199, 138] width 69 height 5
drag, startPoint x: 214, startPoint y: 101, endPoint x: 165, endPoint y: 102, distance: 48.9
click at [165, 128] on div "Senior Editor [PERSON_NAME] [PERSON_NAME][EMAIL_ADDRESS][DOMAIN_NAME] [PERSON_N…" at bounding box center [180, 138] width 170 height 21
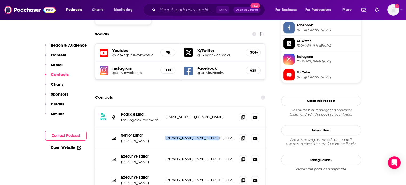
copy p "[PERSON_NAME][EMAIL_ADDRESS][DOMAIN_NAME]"
drag, startPoint x: 205, startPoint y: 165, endPoint x: 163, endPoint y: 164, distance: 41.4
copy p "[PERSON_NAME][EMAIL_ADDRESS][DOMAIN_NAME]"
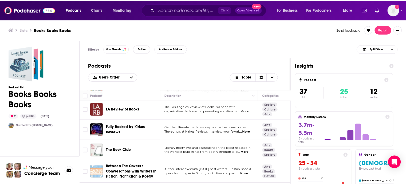
scroll to position [449, 0]
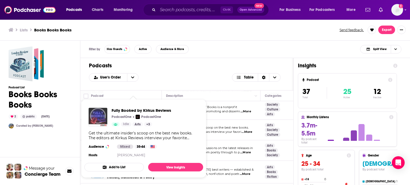
click at [101, 121] on img "Fully Booked by Kirkus Reviews" at bounding box center [98, 117] width 19 height 19
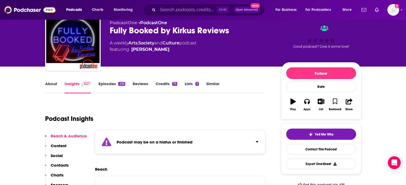
scroll to position [43, 0]
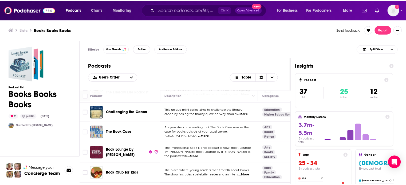
scroll to position [658, 0]
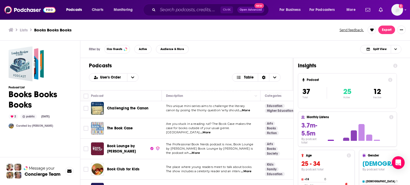
click at [99, 120] on div "Podcasts Charts Monitoring Ctrl K Open Advanced New For Business For Podcasters…" at bounding box center [205, 92] width 410 height 185
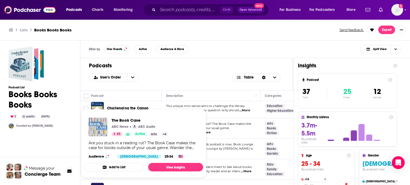
click at [97, 132] on img "The Book Case" at bounding box center [98, 127] width 19 height 19
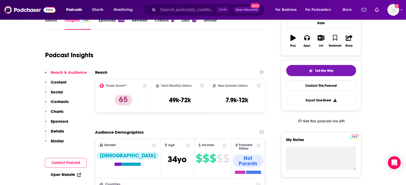
scroll to position [58, 0]
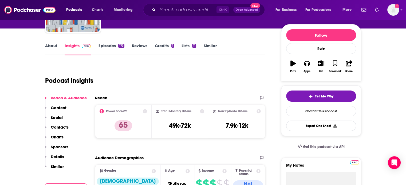
click at [53, 47] on link "About" at bounding box center [51, 49] width 12 height 12
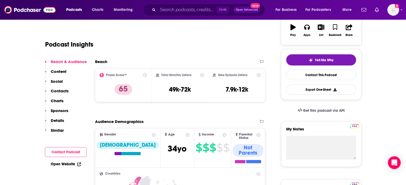
scroll to position [95, 0]
click at [63, 91] on p "Contacts" at bounding box center [60, 90] width 18 height 5
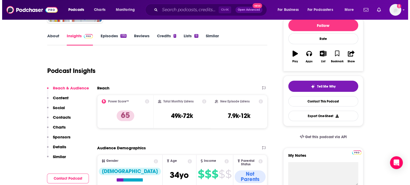
scroll to position [0, 0]
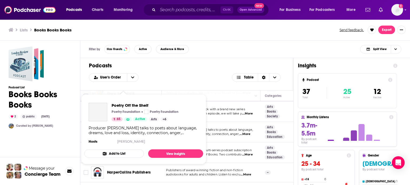
scroll to position [186, 0]
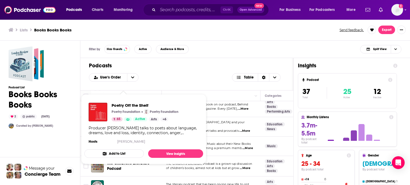
click at [176, 86] on div "Podcasts User's Order Table" at bounding box center [186, 74] width 213 height 32
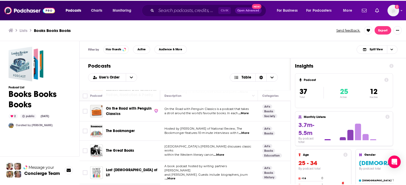
scroll to position [490, 0]
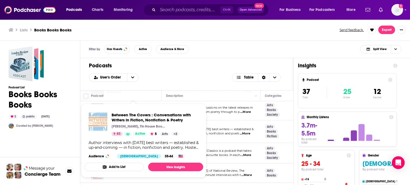
click at [219, 112] on td "Literary interviews and discussions on the latest releases in the world of publ…" at bounding box center [211, 110] width 99 height 21
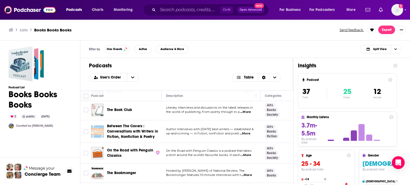
click at [220, 121] on td "Author interviews with [DATE] best writers — established & up-and-coming — in f…" at bounding box center [211, 132] width 99 height 23
click at [101, 105] on img "The Book Club" at bounding box center [97, 110] width 13 height 13
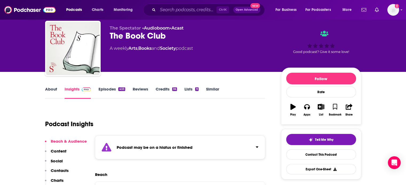
scroll to position [41, 0]
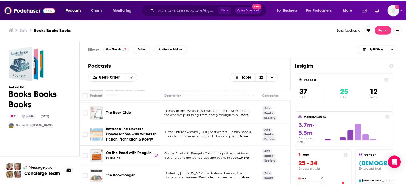
scroll to position [487, 0]
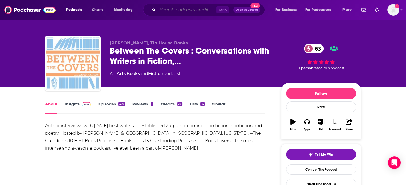
click at [181, 9] on input "Search podcasts, credits, & more..." at bounding box center [187, 10] width 59 height 9
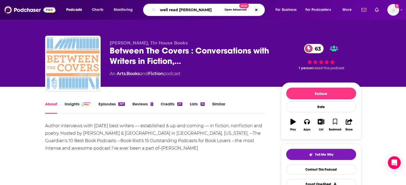
type input "well read poem"
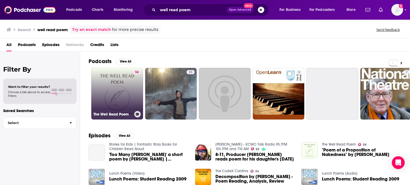
click at [120, 91] on link "56 The Well Read Poem" at bounding box center [117, 94] width 52 height 52
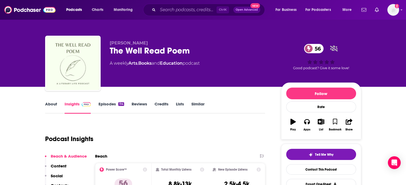
click at [64, 164] on p "Content" at bounding box center [59, 166] width 16 height 5
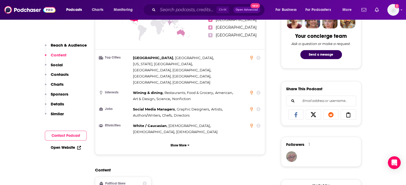
scroll to position [278, 0]
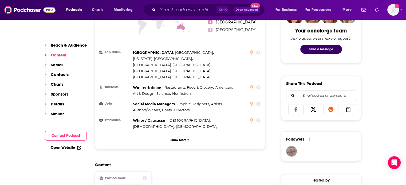
drag, startPoint x: 61, startPoint y: 75, endPoint x: 136, endPoint y: 116, distance: 85.7
click at [64, 75] on p "Contacts" at bounding box center [60, 74] width 18 height 5
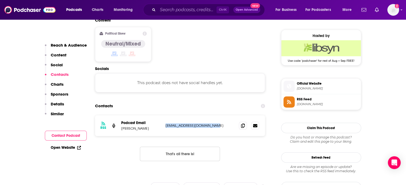
drag, startPoint x: 217, startPoint y: 101, endPoint x: 164, endPoint y: 100, distance: 52.9
click at [164, 116] on div "RSS Podcast Email [PERSON_NAME] [PERSON_NAME][EMAIL_ADDRESS][DOMAIN_NAME] [EMAI…" at bounding box center [180, 126] width 170 height 21
copy p "[EMAIL_ADDRESS][DOMAIN_NAME]"
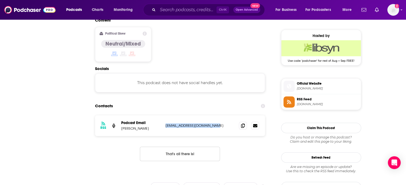
scroll to position [48, 0]
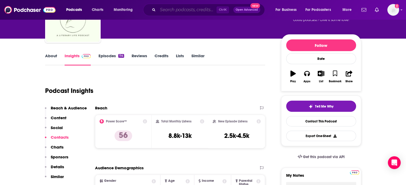
click at [167, 11] on input "Search podcasts, credits, & more..." at bounding box center [187, 10] width 59 height 9
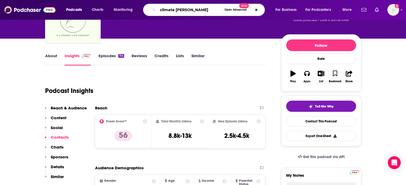
type input "climate change"
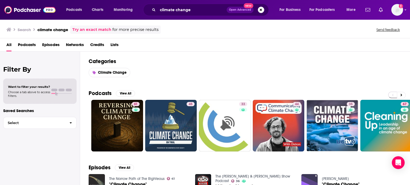
click at [113, 43] on span "Lists" at bounding box center [114, 46] width 8 height 11
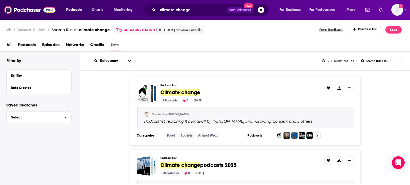
click at [231, 76] on div "Podcast List Climate change 7 Podcasts 0 [DATE] Curated by [PERSON_NAME] Podcas…" at bounding box center [245, 128] width 330 height 114
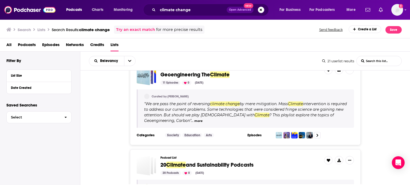
scroll to position [488, 0]
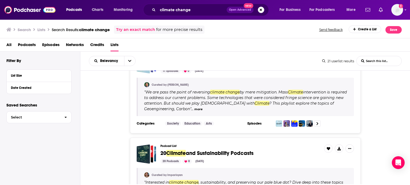
click at [27, 46] on span "Podcasts" at bounding box center [27, 46] width 18 height 11
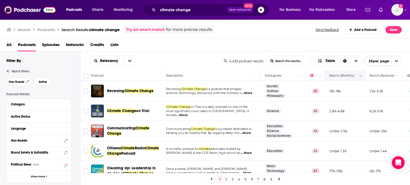
click at [343, 79] on icon "Move" at bounding box center [344, 76] width 6 height 6
click at [361, 74] on icon "Column Actions" at bounding box center [360, 75] width 3 height 3
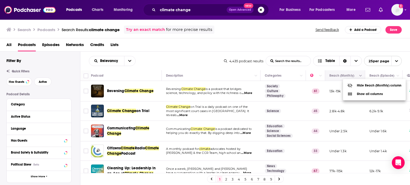
click at [361, 74] on div at bounding box center [205, 92] width 410 height 185
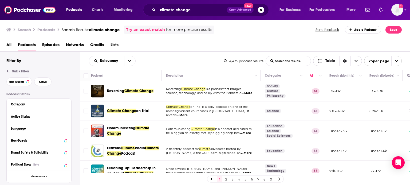
click at [346, 62] on icon "Sort Direction" at bounding box center [344, 62] width 3 height 4
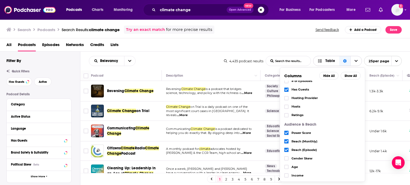
scroll to position [75, 0]
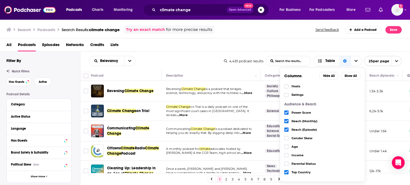
drag, startPoint x: 359, startPoint y: 149, endPoint x: 365, endPoint y: 52, distance: 97.6
click at [365, 52] on div "Search Podcasts Search Results: climate change Try an exact match for more prec…" at bounding box center [205, 102] width 410 height 166
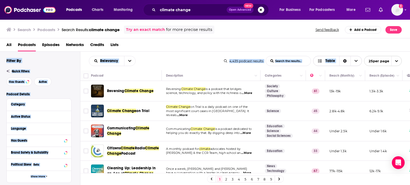
click at [319, 60] on icon "Choose View" at bounding box center [320, 61] width 5 height 4
click at [336, 46] on div "All Podcasts Episodes Networks Credits Lists" at bounding box center [206, 46] width 400 height 11
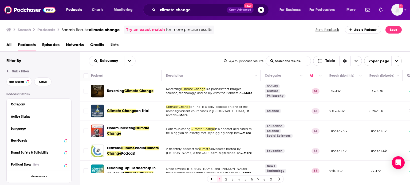
click at [344, 59] on div "Sort Direction" at bounding box center [344, 61] width 11 height 10
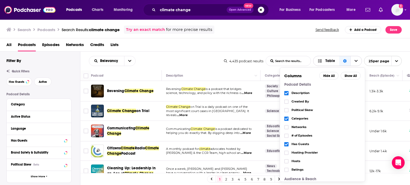
click at [359, 59] on span "Choose View" at bounding box center [355, 61] width 11 height 10
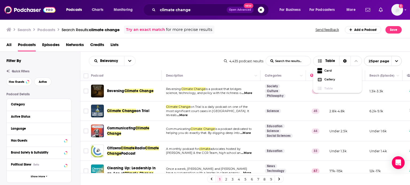
click at [281, 50] on div "All Podcasts Episodes Networks Credits Lists" at bounding box center [206, 46] width 400 height 11
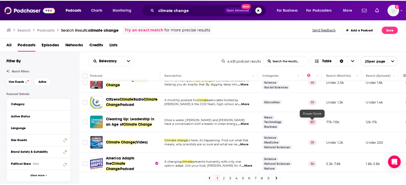
scroll to position [49, 0]
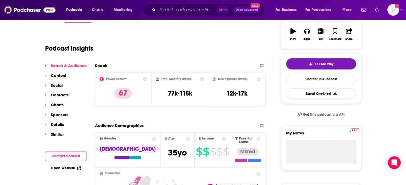
scroll to position [26, 0]
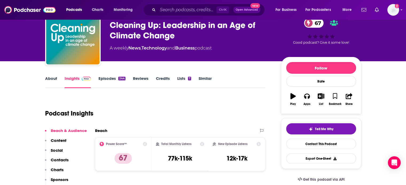
click at [51, 79] on link "About" at bounding box center [51, 82] width 12 height 12
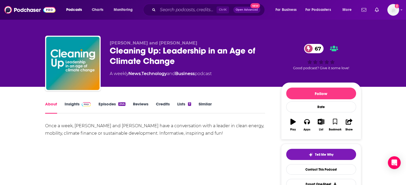
click at [77, 104] on link "Insights" at bounding box center [78, 108] width 26 height 12
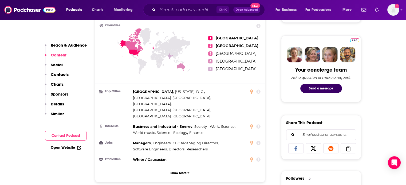
scroll to position [411, 0]
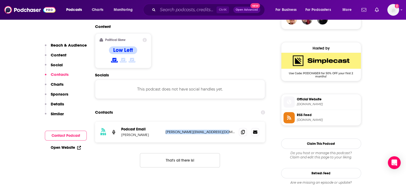
drag, startPoint x: 227, startPoint y: 112, endPoint x: 166, endPoint y: 111, distance: 61.4
click at [166, 130] on p "[PERSON_NAME][EMAIL_ADDRESS][DOMAIN_NAME]" at bounding box center [199, 132] width 69 height 5
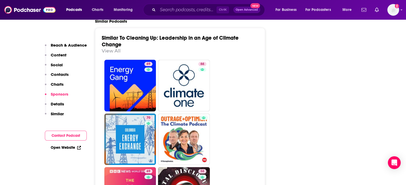
scroll to position [1033, 0]
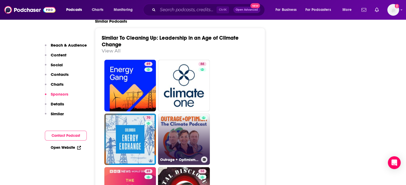
click at [186, 121] on link "Outrage + Optimism: The Climate Podcast" at bounding box center [184, 140] width 52 height 52
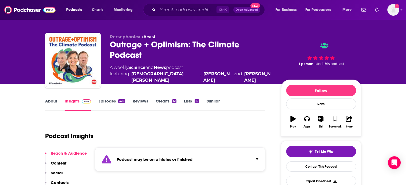
scroll to position [25, 0]
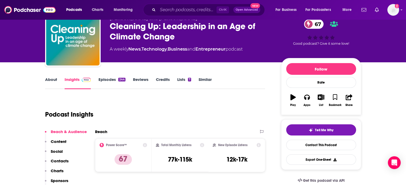
type input "[URL][DOMAIN_NAME]"
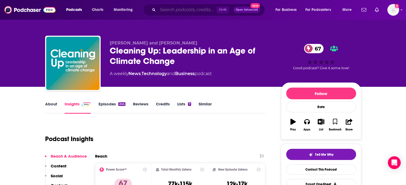
click at [170, 7] on input "Search podcasts, credits, & more..." at bounding box center [187, 10] width 59 height 9
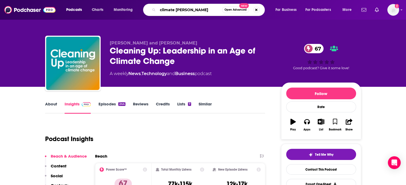
type input "climate change"
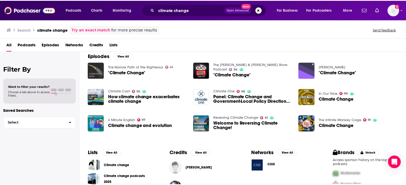
scroll to position [104, 0]
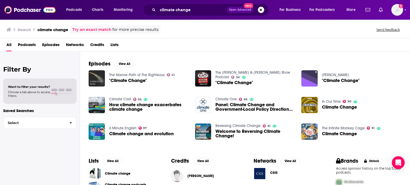
click at [309, 133] on img "Climate Change" at bounding box center [309, 132] width 16 height 16
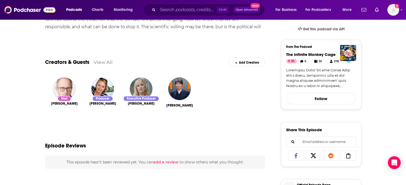
scroll to position [39, 0]
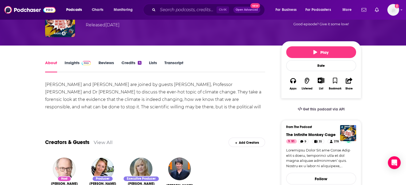
click at [72, 63] on link "Insights" at bounding box center [78, 66] width 26 height 12
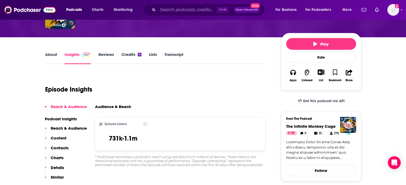
scroll to position [70, 0]
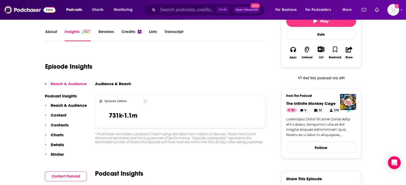
click at [62, 125] on p "Contacts" at bounding box center [60, 125] width 18 height 5
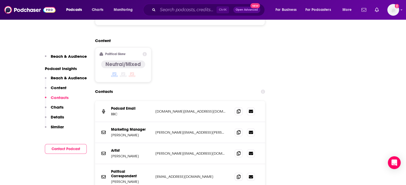
scroll to position [527, 0]
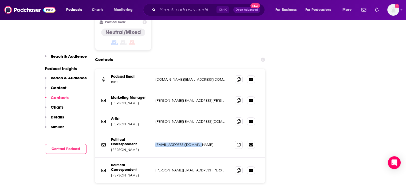
drag, startPoint x: 198, startPoint y: 130, endPoint x: 153, endPoint y: 132, distance: 44.9
click at [153, 132] on div "Political Correspondent [PERSON_NAME] [PERSON_NAME][EMAIL_ADDRESS][DOMAIN_NAME]…" at bounding box center [180, 145] width 170 height 26
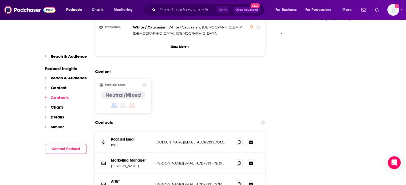
scroll to position [582, 0]
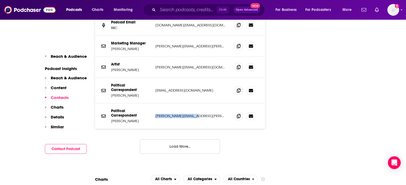
drag, startPoint x: 194, startPoint y: 103, endPoint x: 154, endPoint y: 105, distance: 39.3
click at [154, 105] on div "Political Correspondent [PERSON_NAME] [PERSON_NAME][EMAIL_ADDRESS][PERSON_NAME]…" at bounding box center [180, 116] width 170 height 25
click at [190, 140] on button "Load More..." at bounding box center [180, 147] width 80 height 14
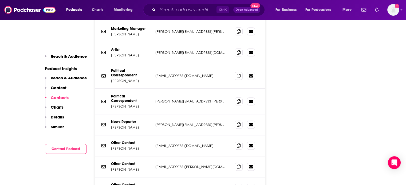
scroll to position [597, 0]
click at [202, 114] on div "News Reporter [PERSON_NAME] [PERSON_NAME][EMAIL_ADDRESS][PERSON_NAME][DOMAIN_NA…" at bounding box center [180, 124] width 170 height 21
drag, startPoint x: 202, startPoint y: 113, endPoint x: 146, endPoint y: 114, distance: 55.5
click at [0, 0] on div "News Reporter [PERSON_NAME] [PERSON_NAME][EMAIL_ADDRESS][PERSON_NAME][DOMAIN_NA…" at bounding box center [0, 0] width 0 height 0
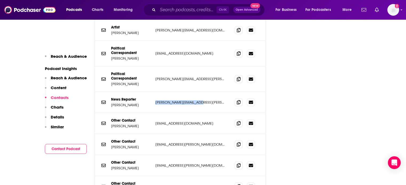
scroll to position [622, 0]
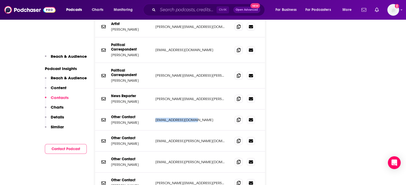
drag, startPoint x: 196, startPoint y: 105, endPoint x: 155, endPoint y: 106, distance: 41.4
click at [155, 118] on p "[EMAIL_ADDRESS][DOMAIN_NAME]" at bounding box center [190, 120] width 71 height 5
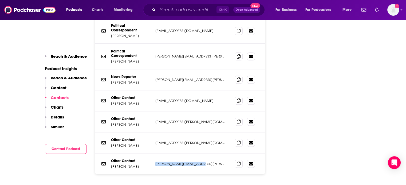
drag, startPoint x: 200, startPoint y: 148, endPoint x: 154, endPoint y: 149, distance: 46.7
click at [154, 154] on div "Other Contact [PERSON_NAME] [PERSON_NAME][EMAIL_ADDRESS][PERSON_NAME][DOMAIN_NA…" at bounding box center [180, 164] width 170 height 21
